Goal: Information Seeking & Learning: Learn about a topic

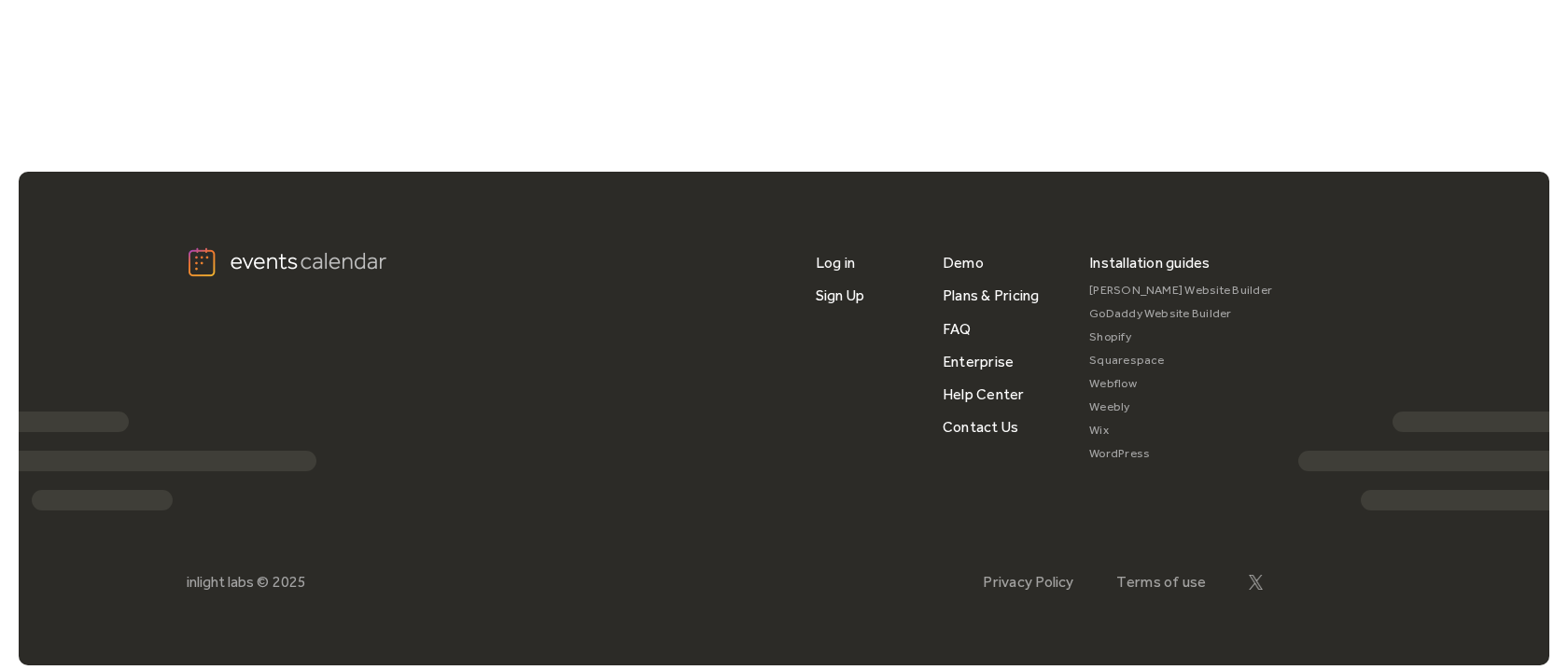
scroll to position [1562, 0]
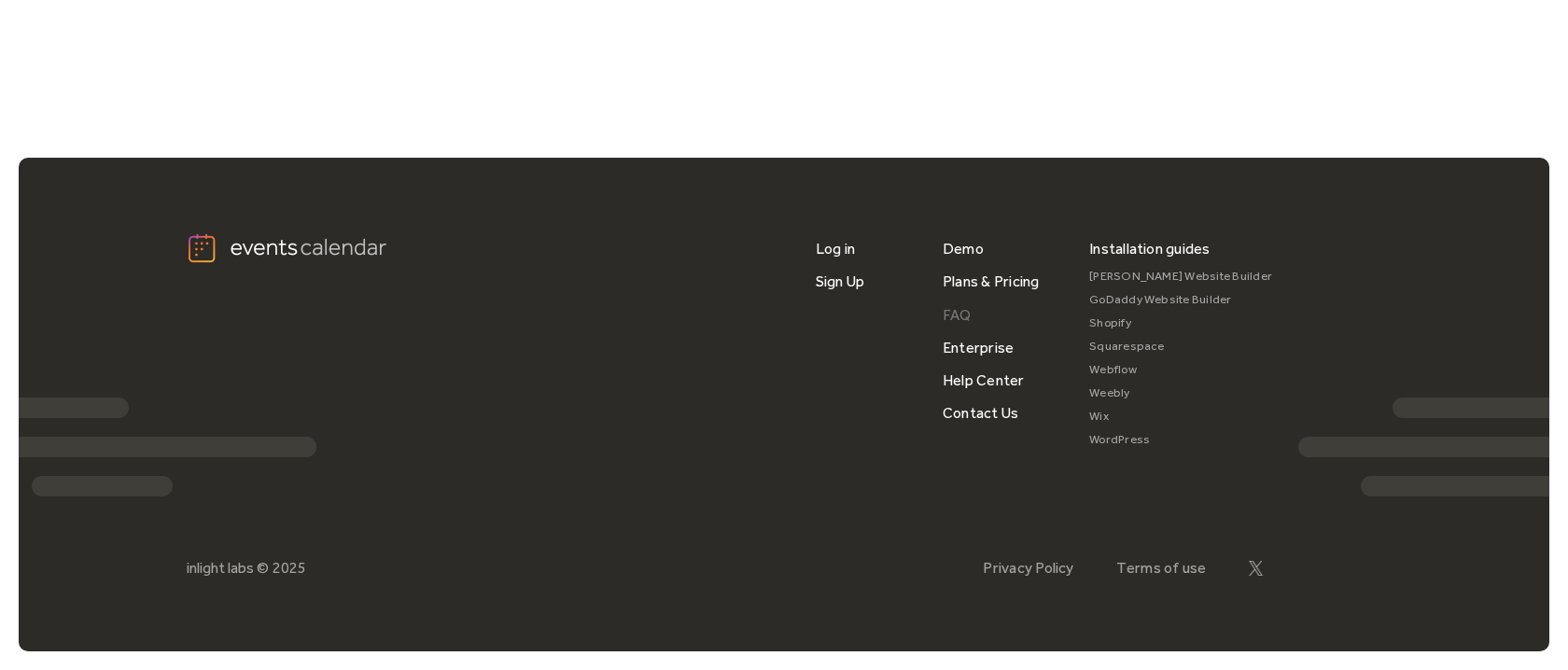
click at [966, 314] on link "FAQ" at bounding box center [957, 314] width 29 height 33
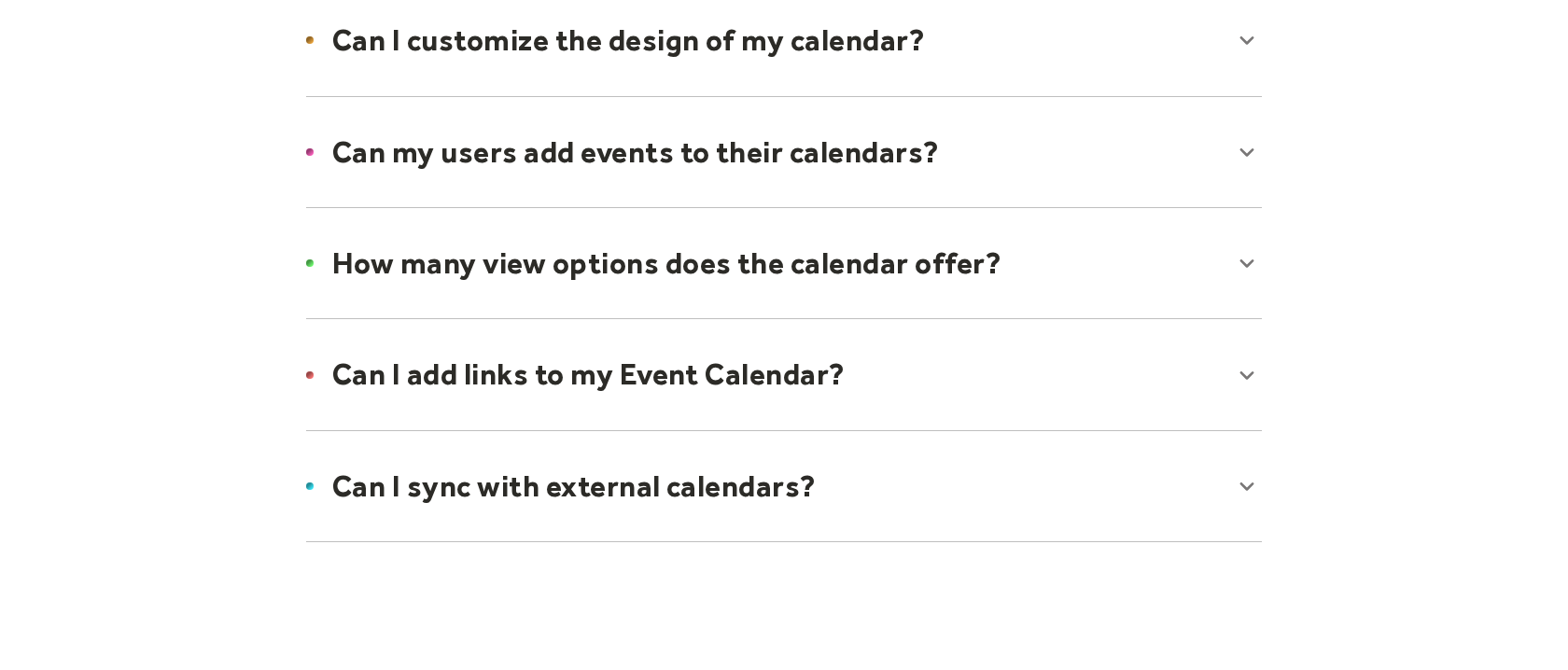
scroll to position [2542, 0]
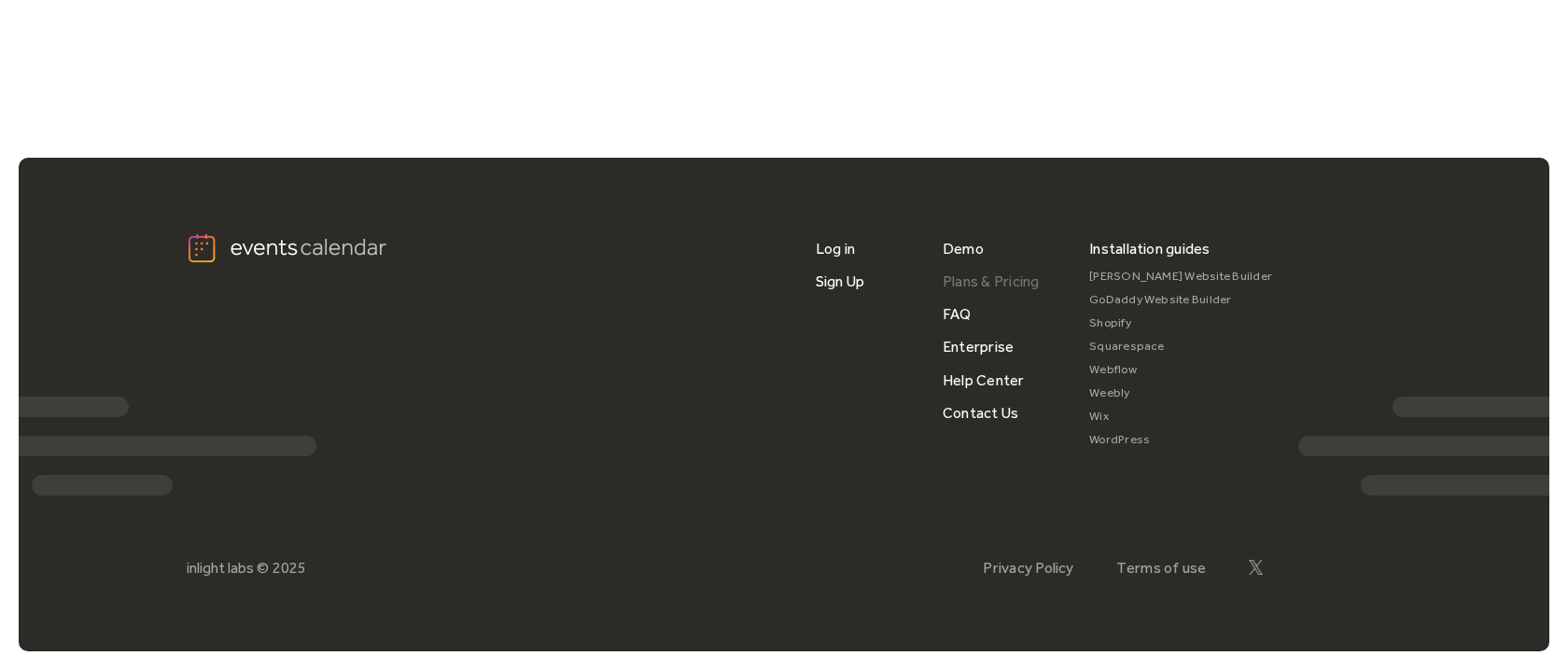
click at [1005, 285] on link "Plans & Pricing" at bounding box center [991, 281] width 97 height 33
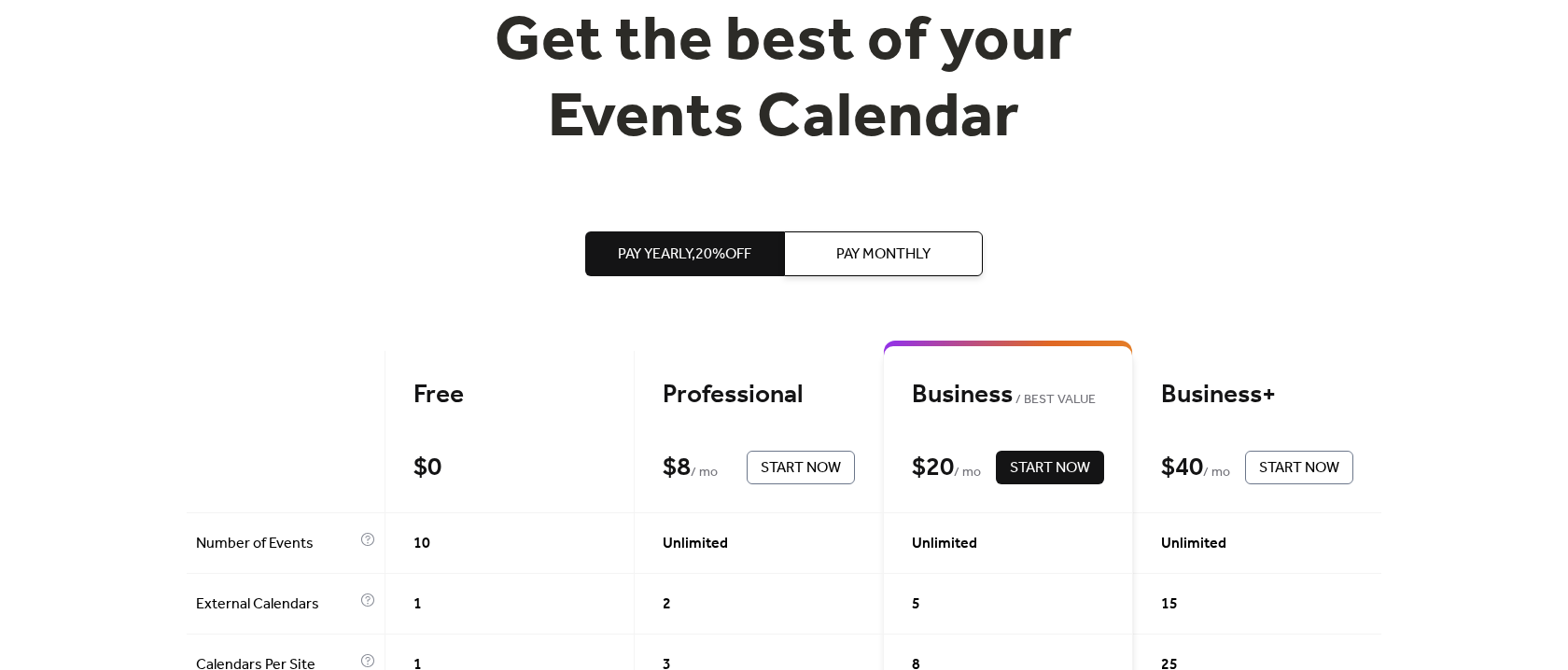
scroll to position [195, 0]
